Goal: Task Accomplishment & Management: Manage account settings

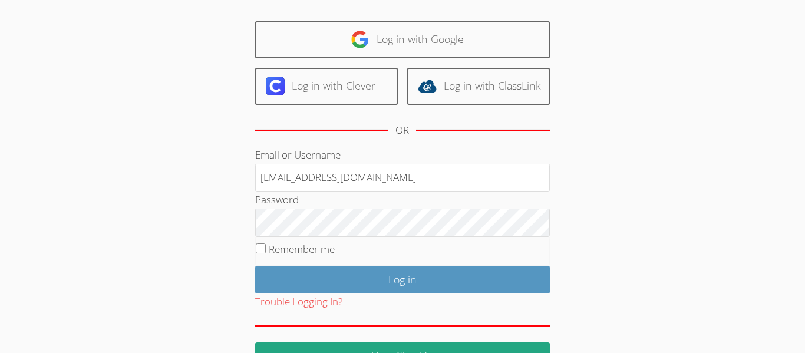
scroll to position [71, 0]
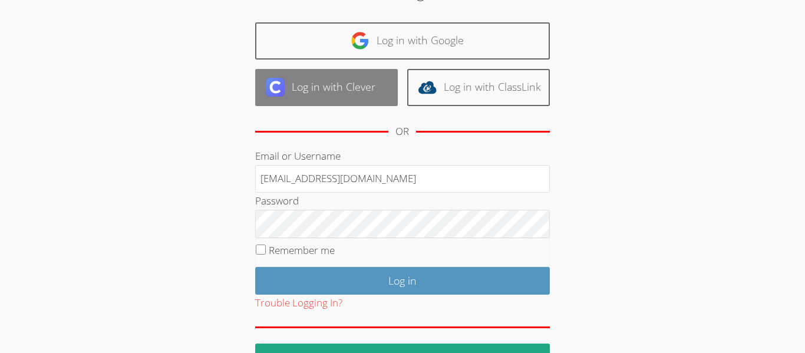
type input "[EMAIL_ADDRESS][DOMAIN_NAME]"
click at [380, 90] on link "Log in with Clever" at bounding box center [326, 87] width 143 height 37
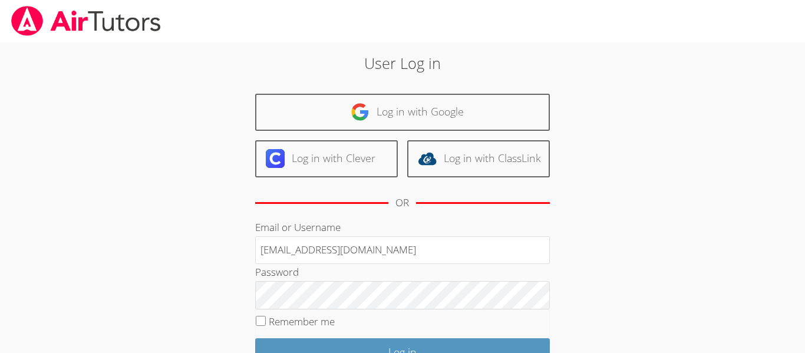
scroll to position [71, 0]
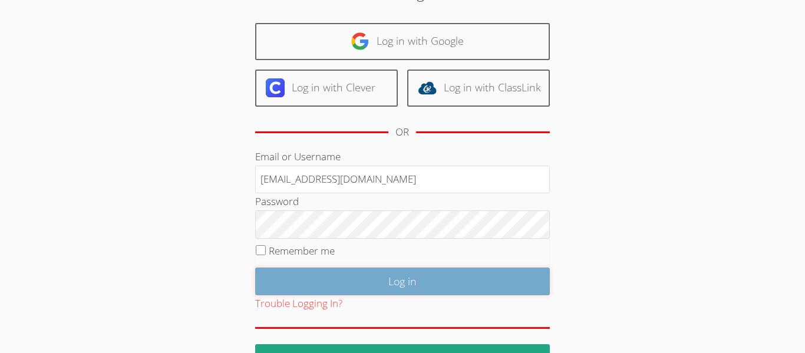
click at [410, 282] on input "Log in" at bounding box center [402, 282] width 295 height 28
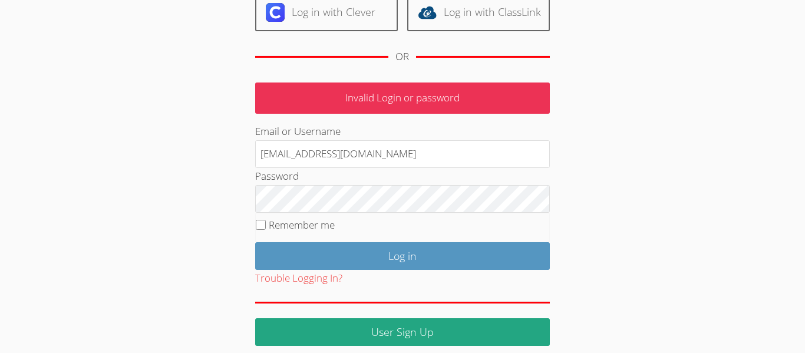
scroll to position [157, 0]
